Goal: Information Seeking & Learning: Learn about a topic

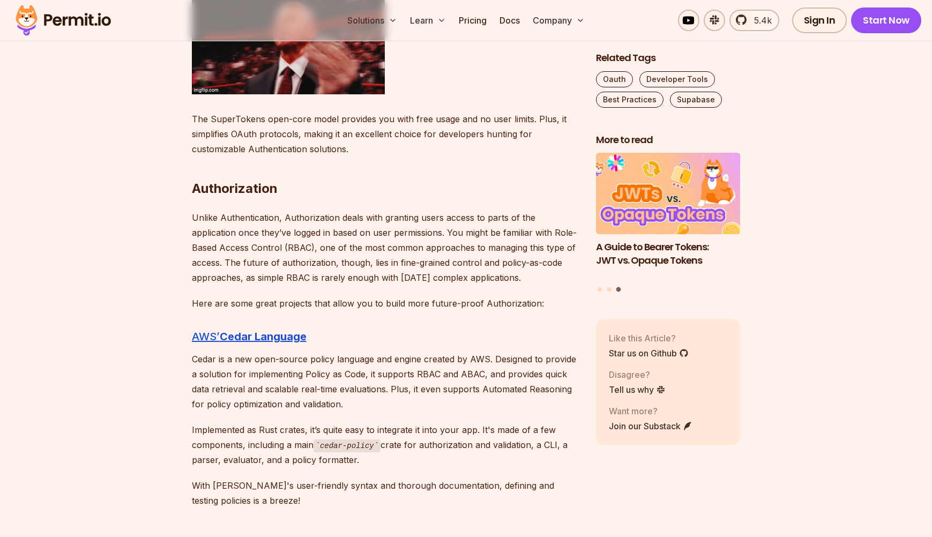
scroll to position [1108, 0]
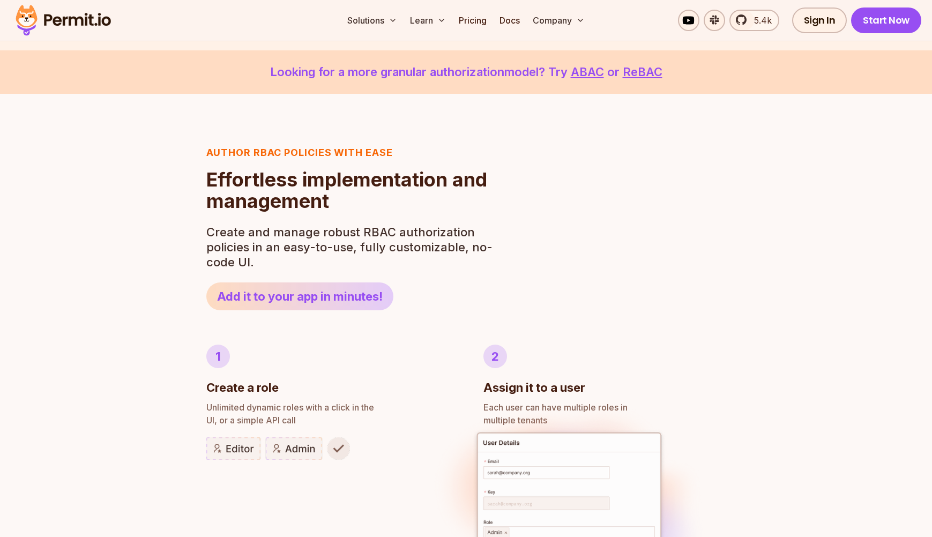
scroll to position [262, 0]
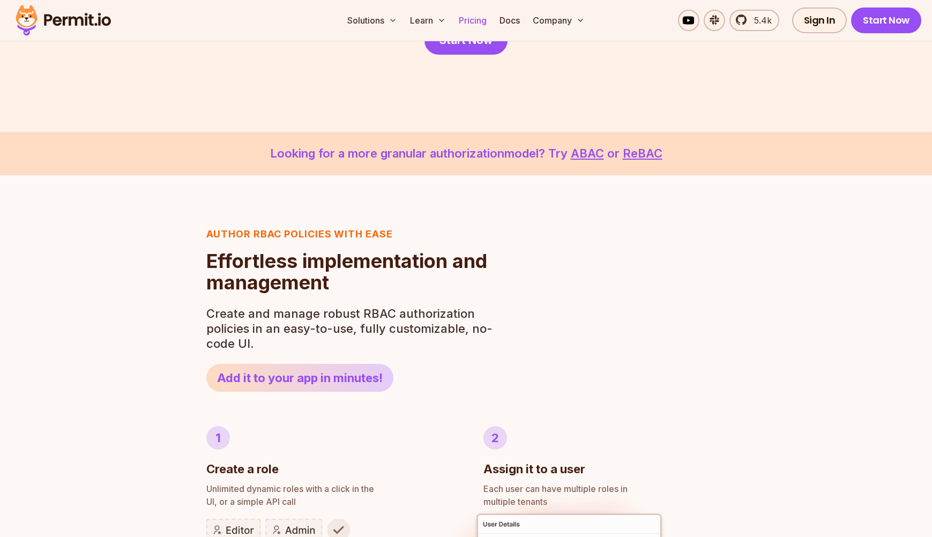
click at [473, 16] on link "Pricing" at bounding box center [473, 20] width 36 height 21
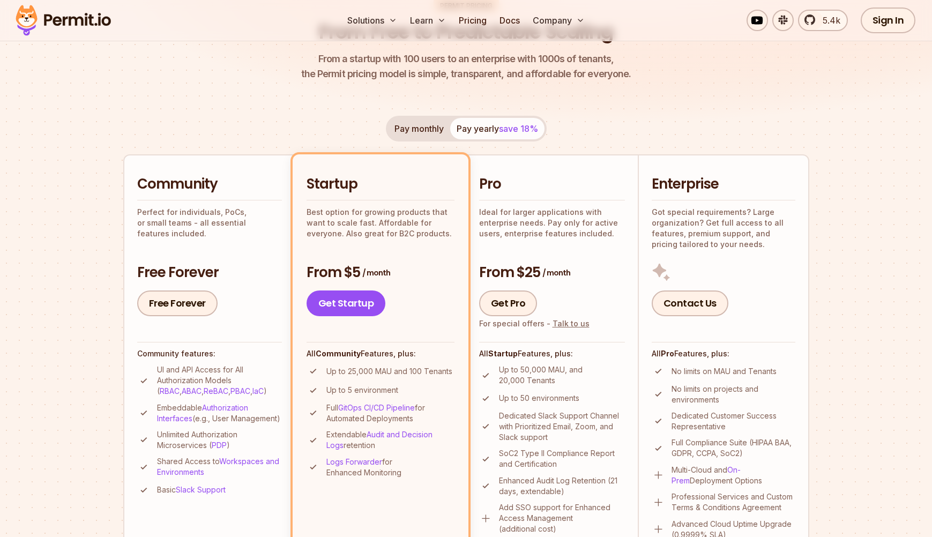
scroll to position [161, 0]
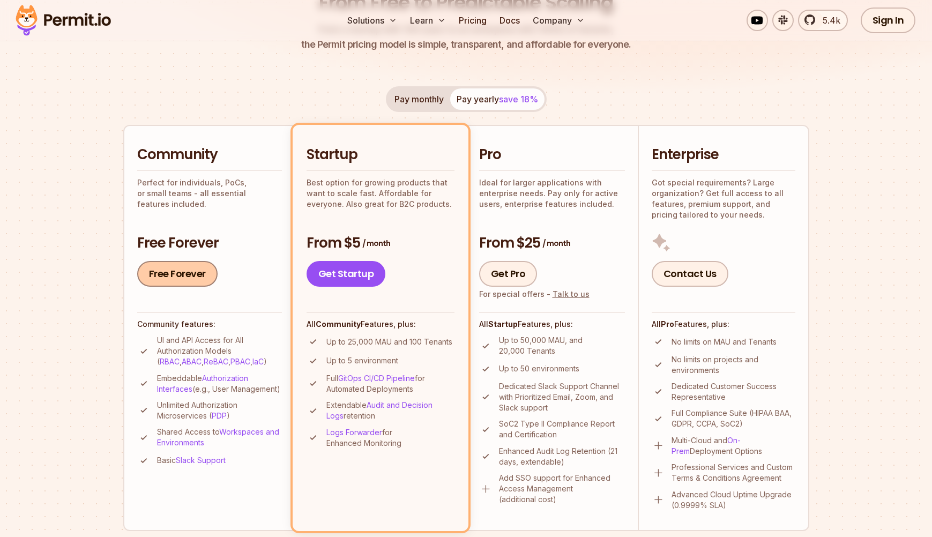
click at [175, 269] on link "Free Forever" at bounding box center [177, 274] width 80 height 26
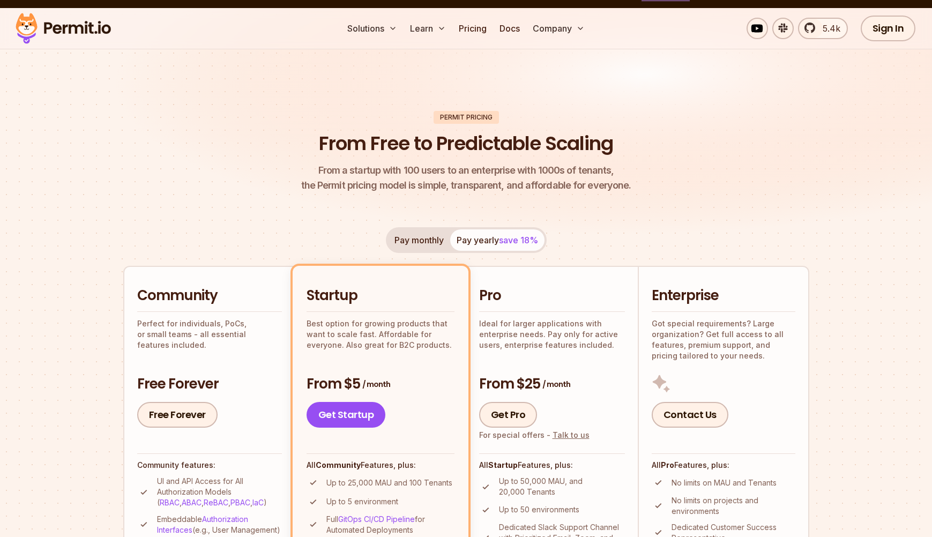
scroll to position [0, 0]
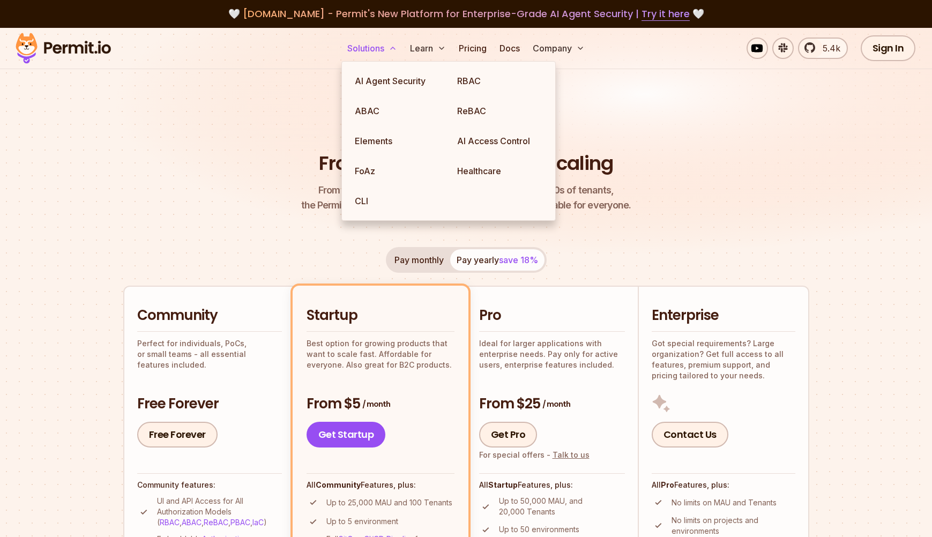
click at [387, 48] on button "Solutions" at bounding box center [372, 48] width 58 height 21
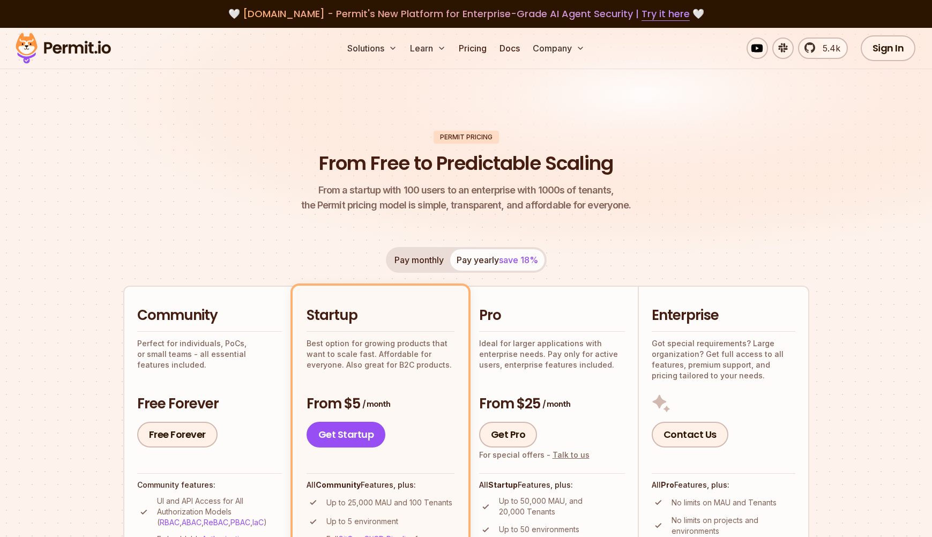
click at [80, 47] on img at bounding box center [63, 48] width 105 height 36
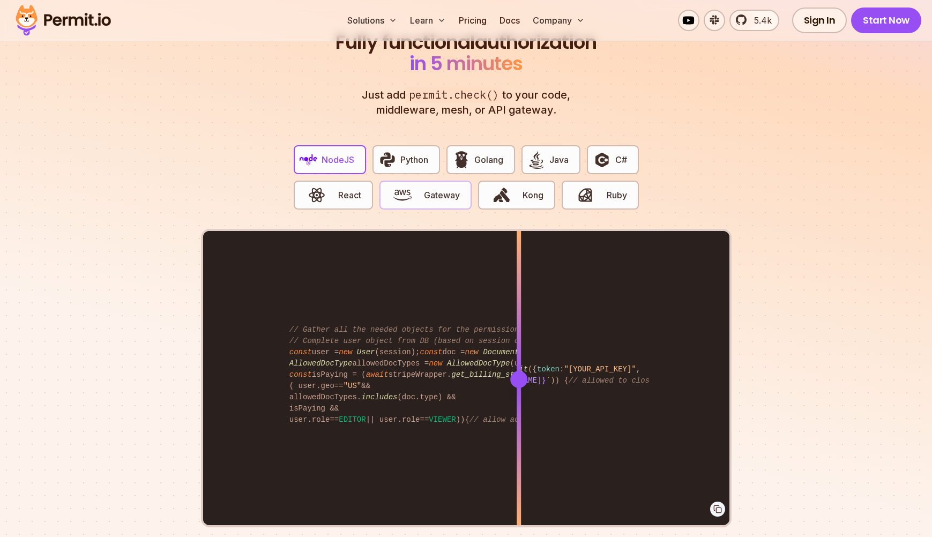
scroll to position [2039, 0]
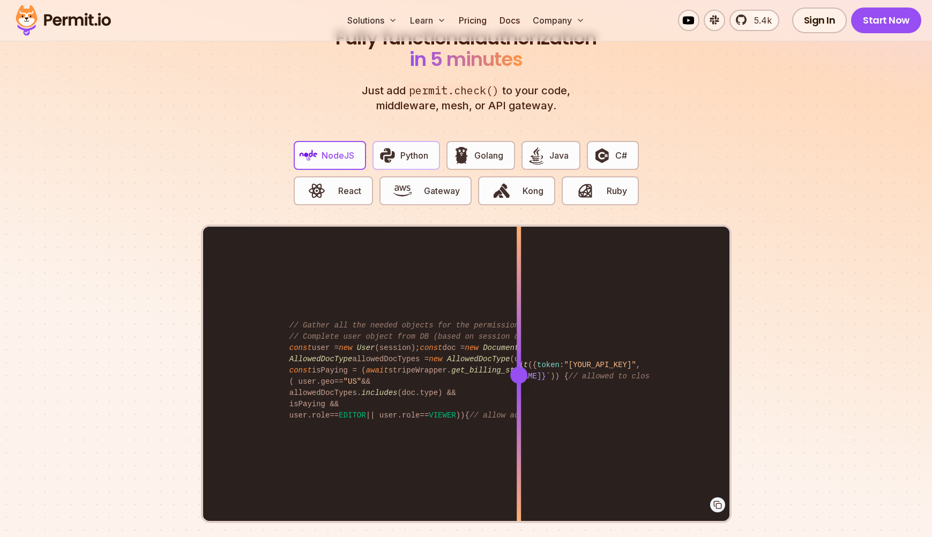
click at [401, 141] on button "Python" at bounding box center [407, 155] width 68 height 29
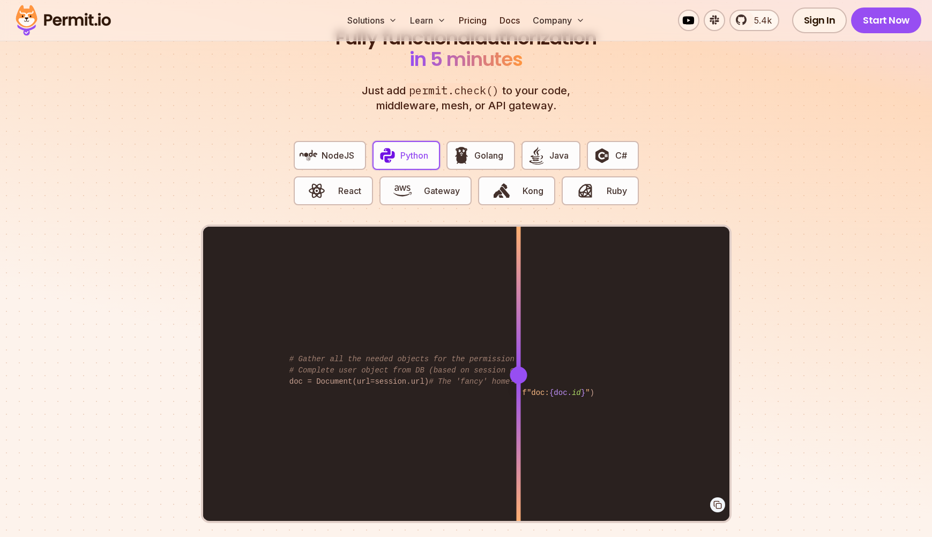
drag, startPoint x: 523, startPoint y: 365, endPoint x: 520, endPoint y: 391, distance: 26.0
click at [520, 391] on div at bounding box center [518, 375] width 4 height 296
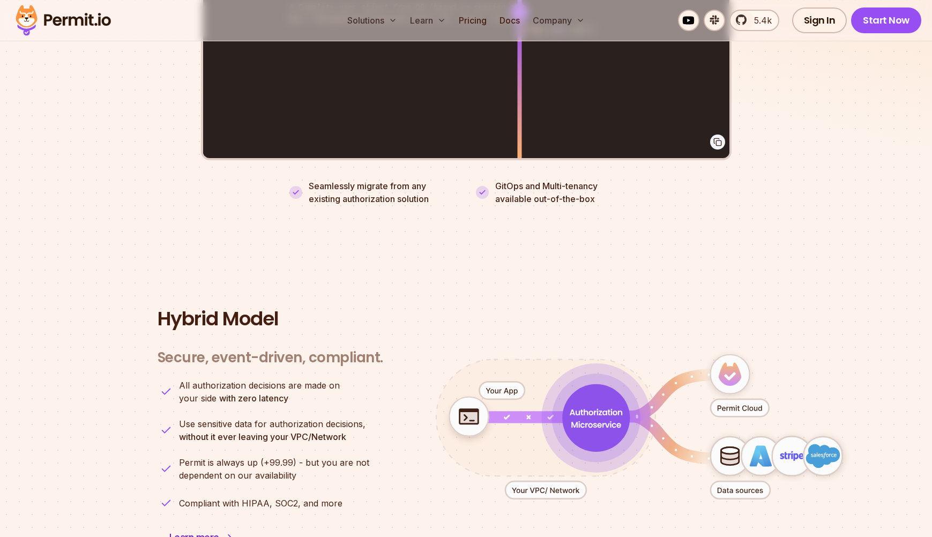
scroll to position [2560, 0]
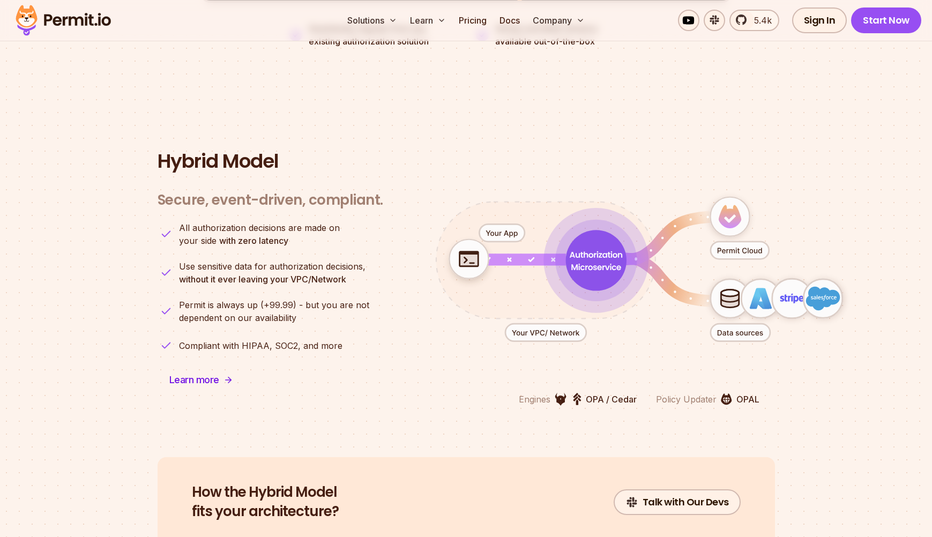
click at [620, 393] on p "OPA / Cedar" at bounding box center [611, 399] width 51 height 13
copy p "Cedar"
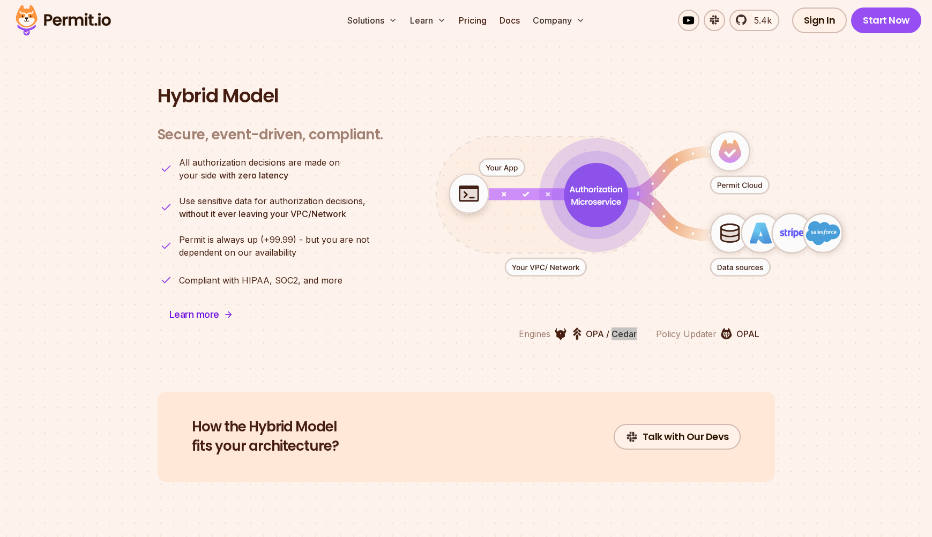
scroll to position [2655, 0]
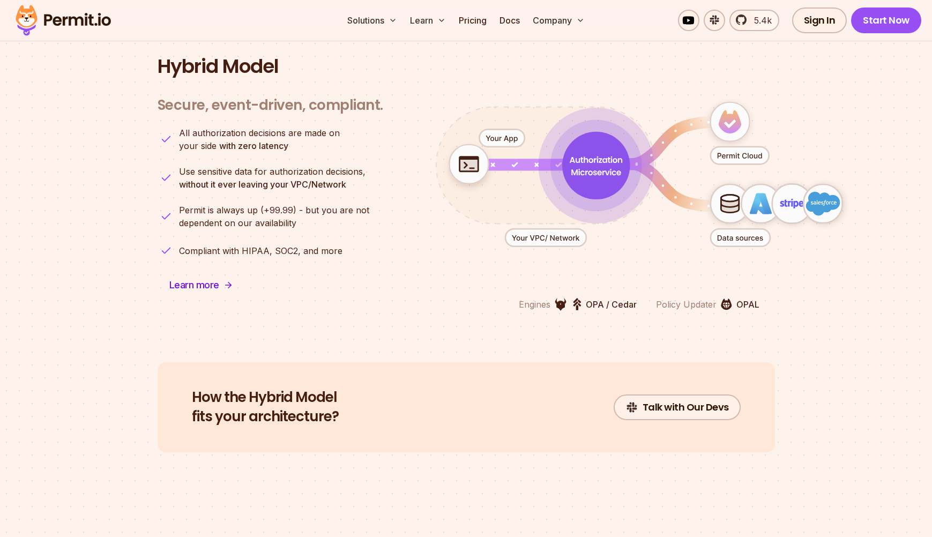
click at [626, 317] on section "Hybrid Model Secure, event-driven, compliant. Engines OPA / Cedar Policy Update…" at bounding box center [466, 183] width 932 height 358
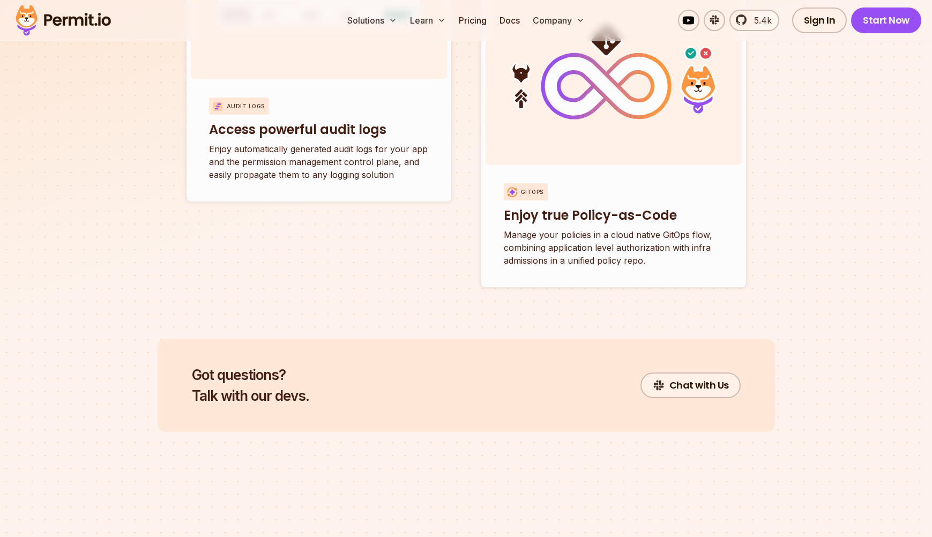
scroll to position [4200, 0]
